Goal: Navigation & Orientation: Understand site structure

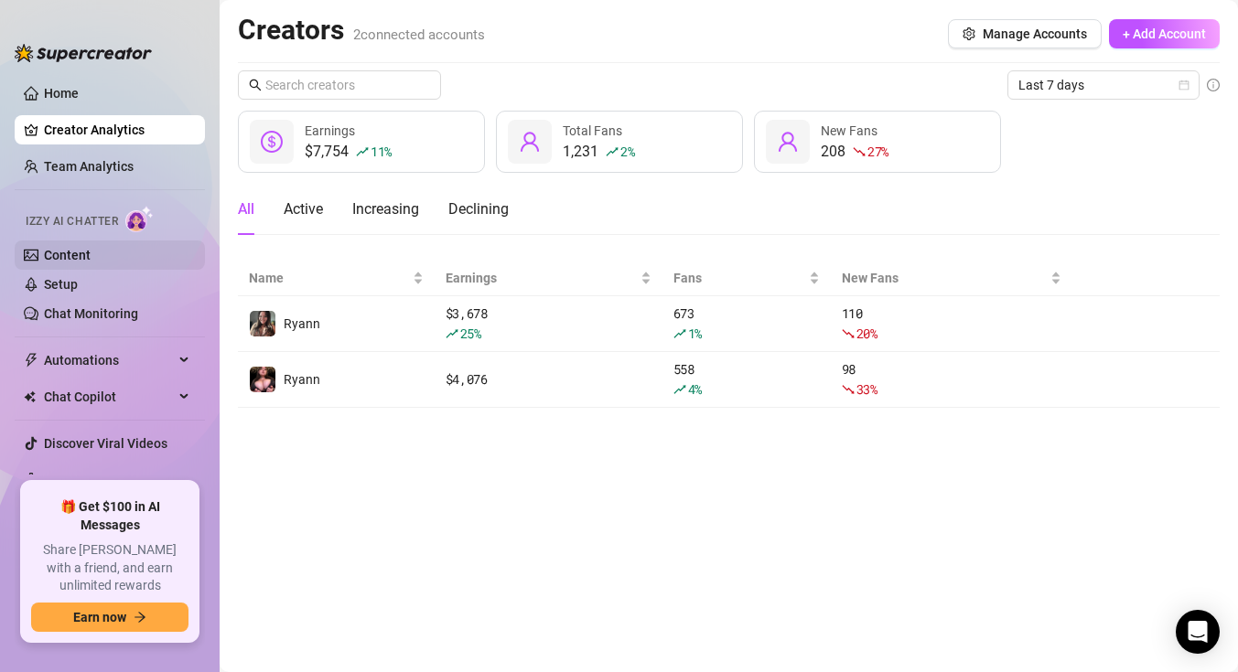
click at [87, 248] on link "Content" at bounding box center [67, 255] width 47 height 15
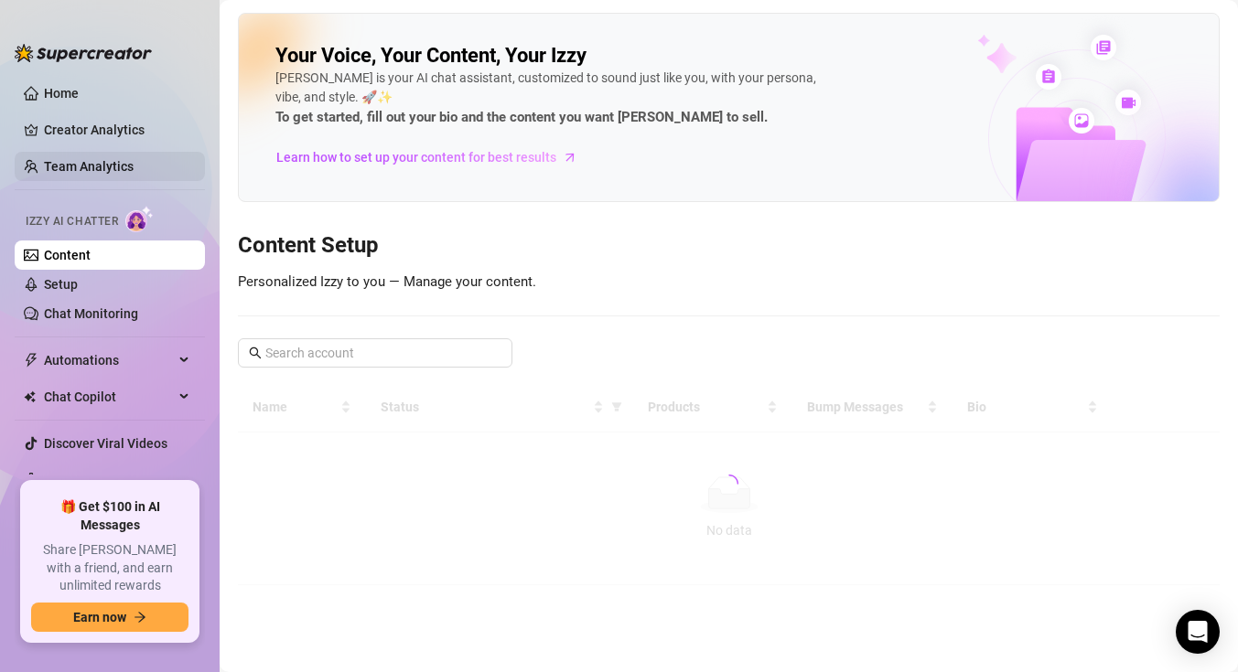
click at [91, 162] on link "Team Analytics" at bounding box center [89, 166] width 90 height 15
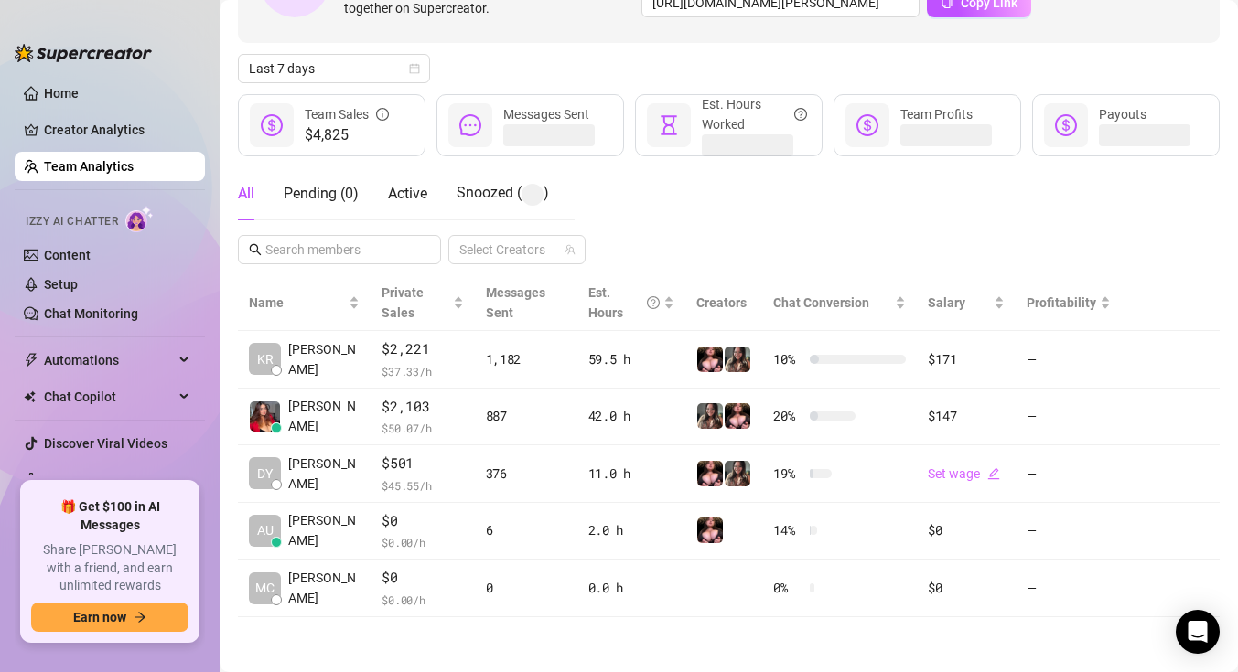
scroll to position [161, 0]
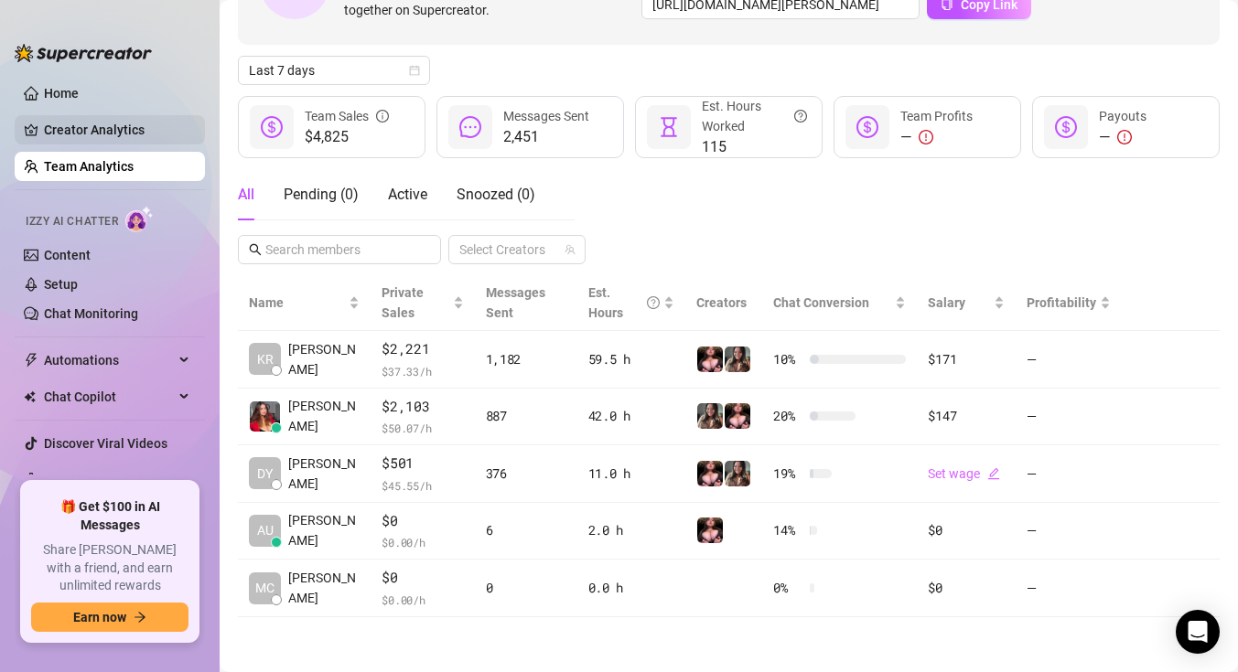
click at [177, 134] on link "Creator Analytics" at bounding box center [117, 129] width 146 height 29
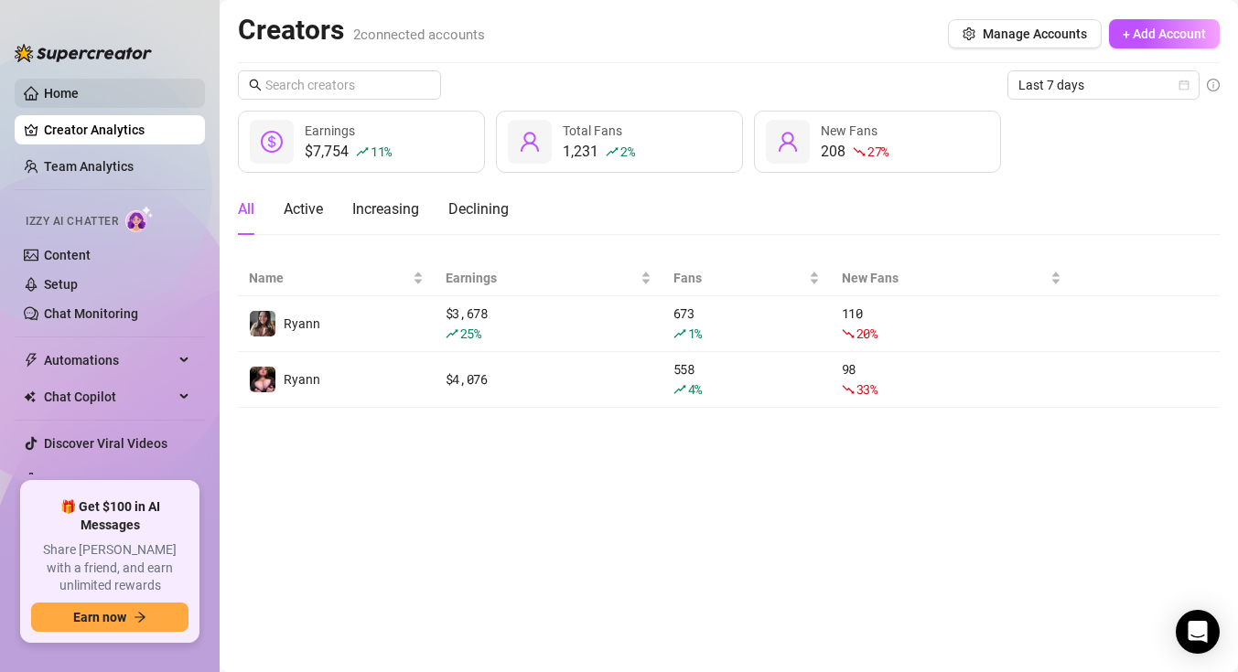
click at [79, 86] on link "Home" at bounding box center [61, 93] width 35 height 15
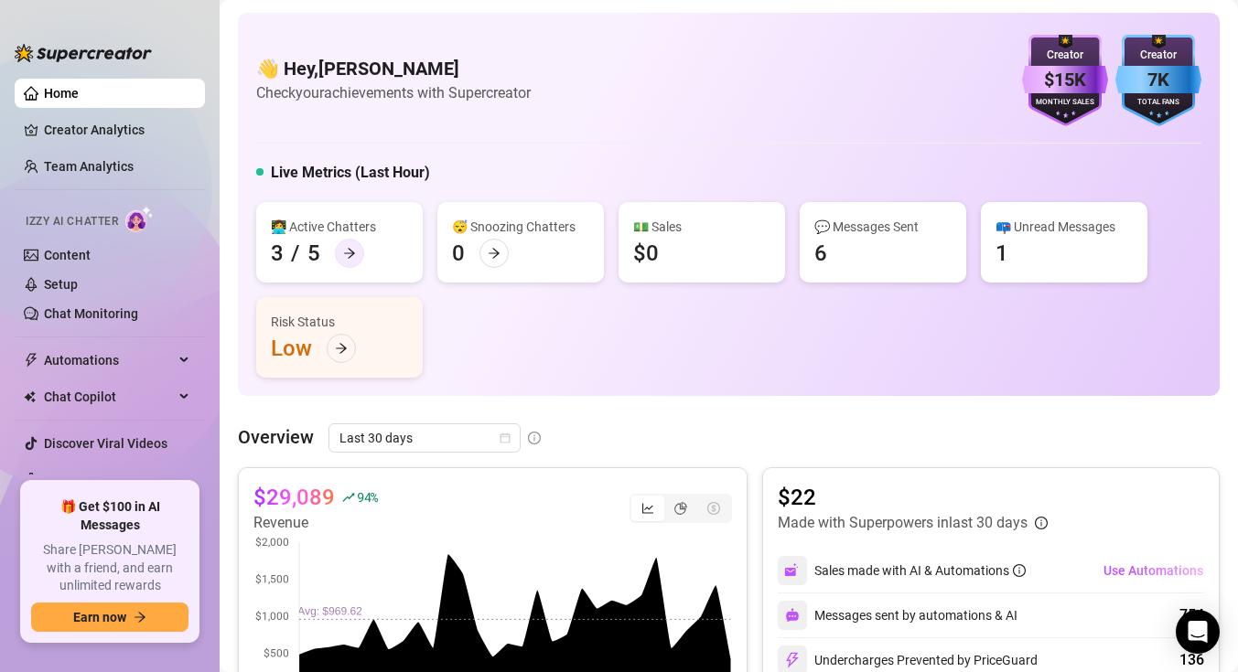
click at [348, 250] on icon "arrow-right" at bounding box center [349, 253] width 11 height 10
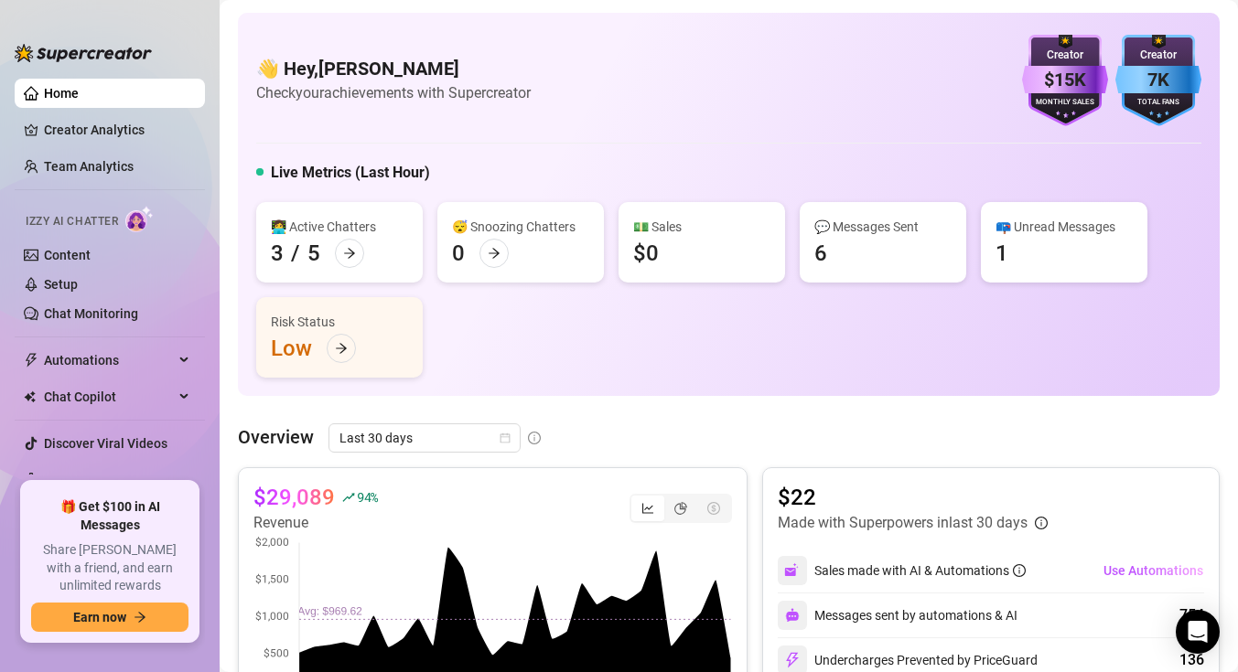
scroll to position [29, 0]
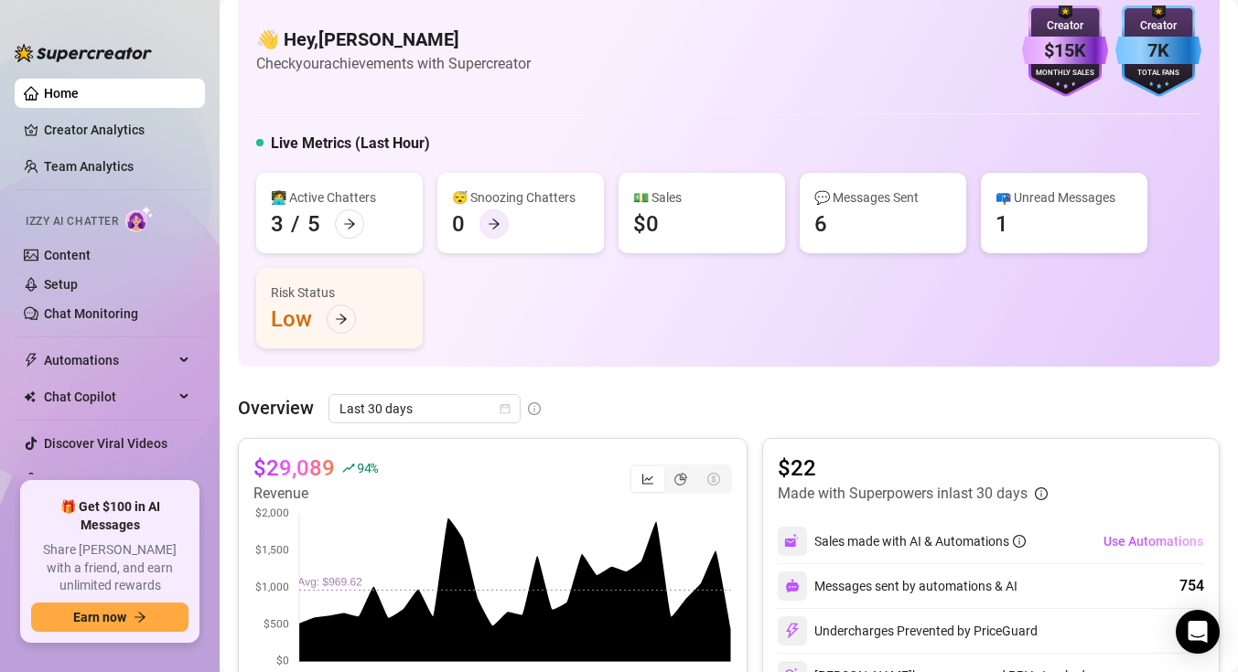
click at [498, 223] on icon "arrow-right" at bounding box center [493, 224] width 11 height 10
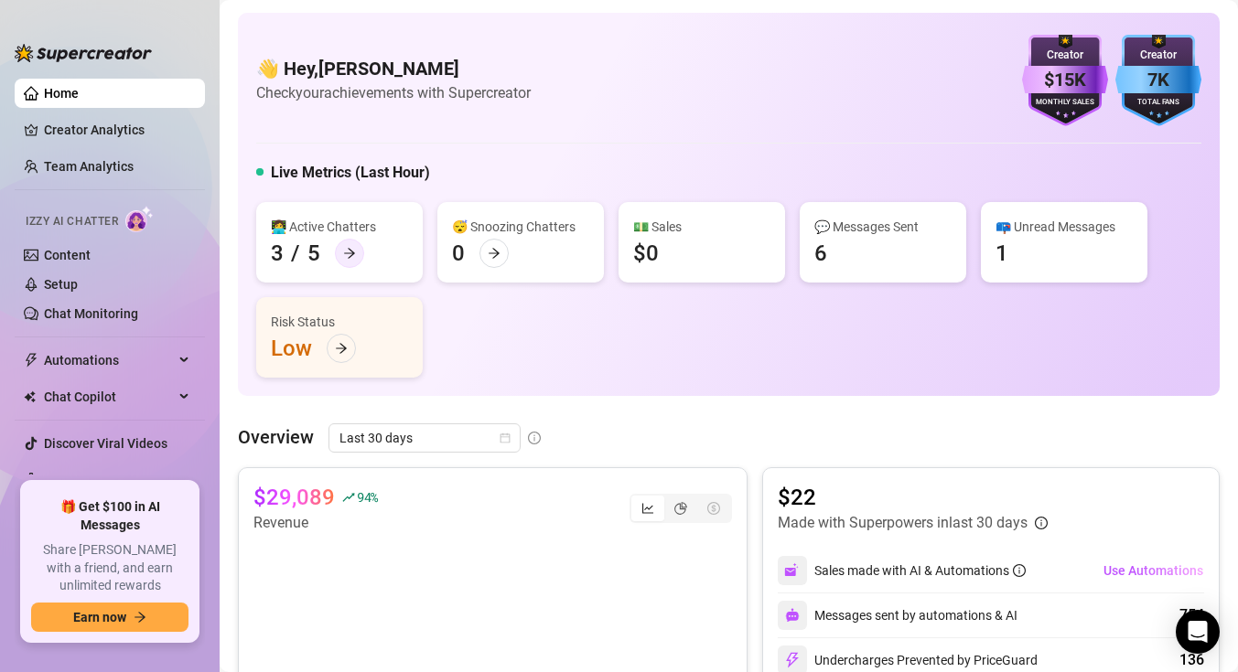
click at [344, 246] on div at bounding box center [349, 253] width 29 height 29
click at [358, 261] on div at bounding box center [349, 253] width 29 height 29
